Goal: Task Accomplishment & Management: Use online tool/utility

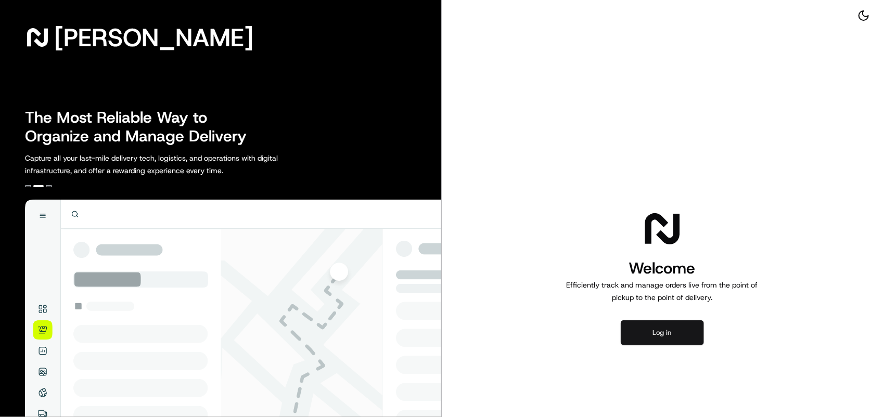
click at [644, 333] on button "Log in" at bounding box center [662, 333] width 83 height 25
